Goal: Information Seeking & Learning: Compare options

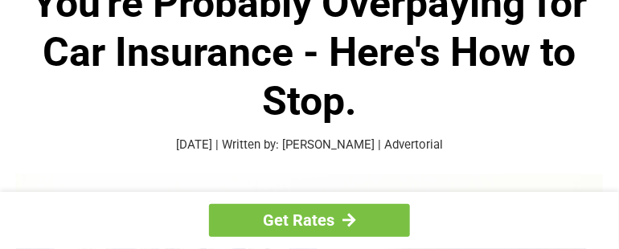
scroll to position [96, 0]
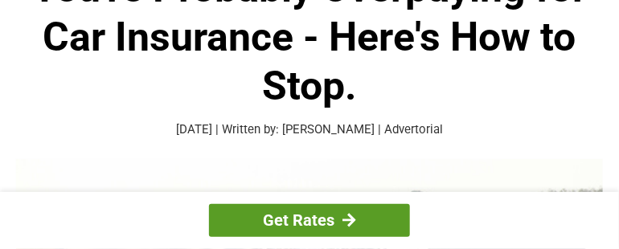
click at [339, 224] on link "Get Rates" at bounding box center [309, 220] width 201 height 33
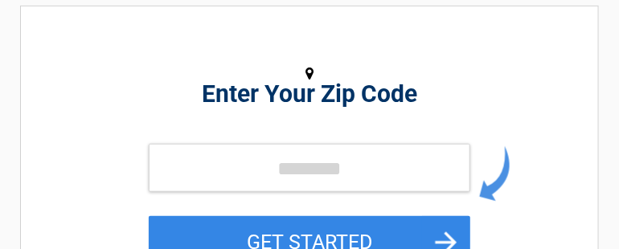
scroll to position [192, 0]
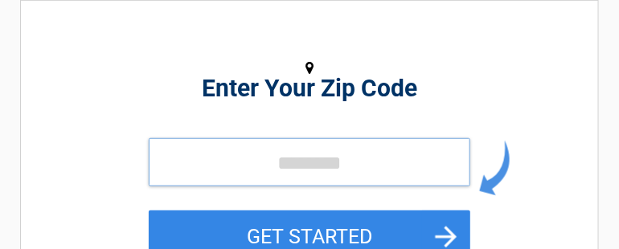
click at [267, 158] on input "tel" at bounding box center [309, 162] width 321 height 48
click at [186, 157] on input "tel" at bounding box center [309, 162] width 321 height 48
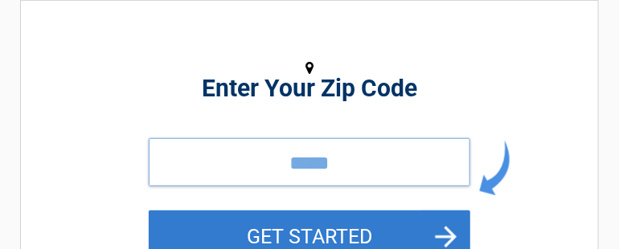
type input "*****"
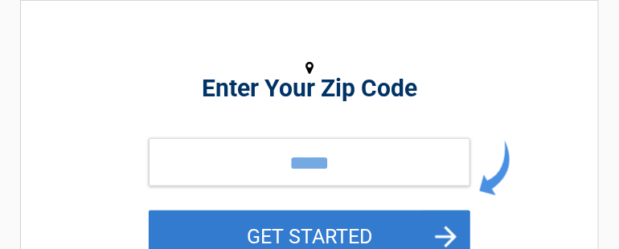
click at [313, 229] on button "GET STARTED" at bounding box center [309, 237] width 321 height 52
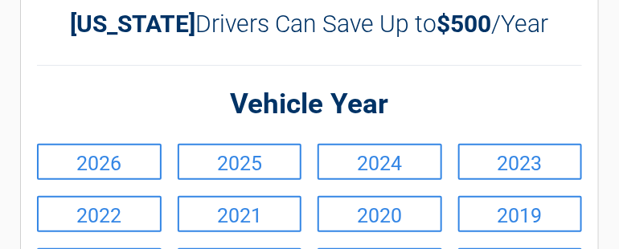
scroll to position [107, 0]
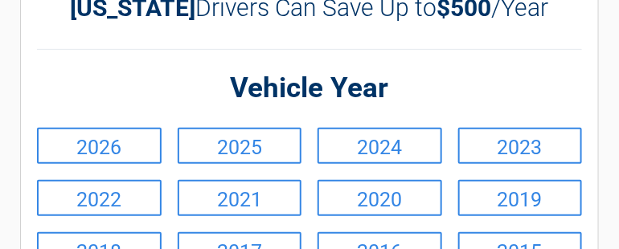
click at [573, 27] on div "[US_STATE] Drivers Can Save Up to $500 /Year" at bounding box center [309, 22] width 545 height 56
